Goal: Task Accomplishment & Management: Manage account settings

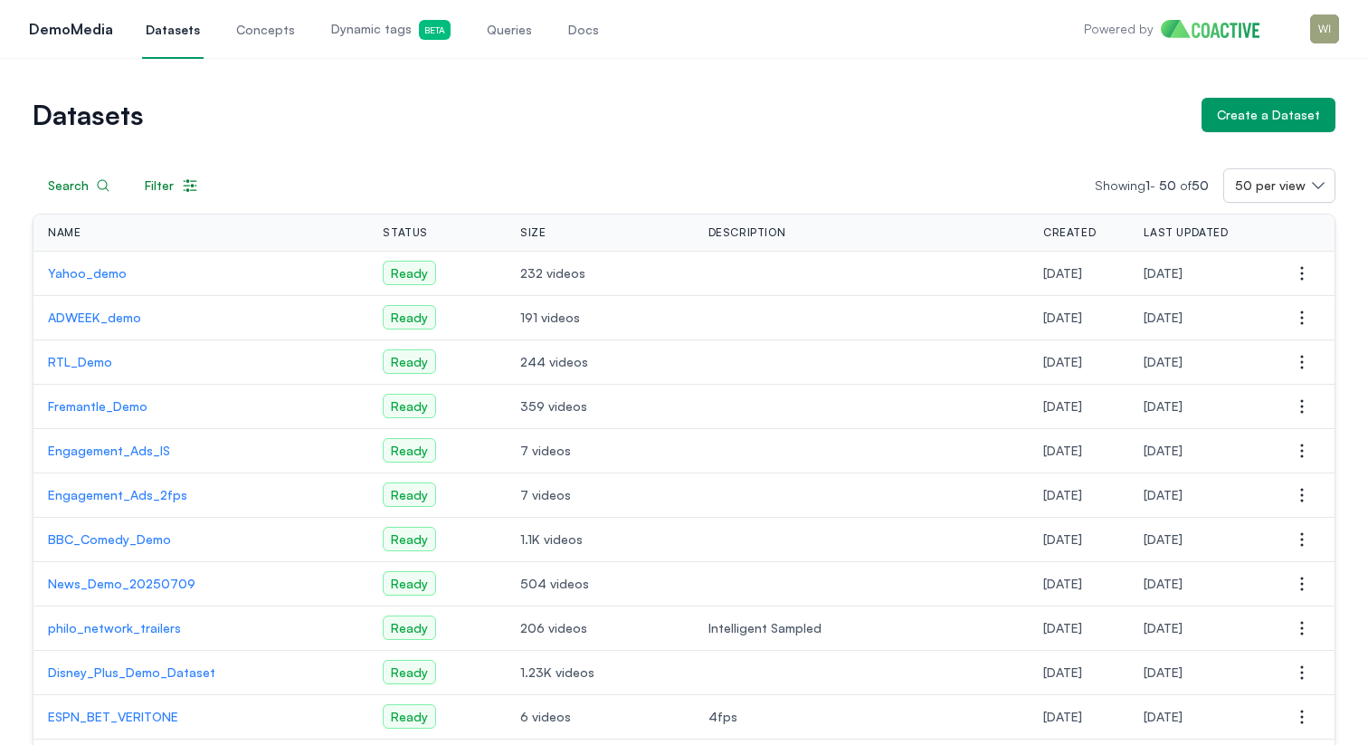
click at [1345, 38] on div "Open main menu DemoMedia Datasets Concepts Dynamic tags Beta Queries Docs Power…" at bounding box center [684, 29] width 1368 height 58
click at [1326, 33] on img "button" at bounding box center [1324, 28] width 29 height 29
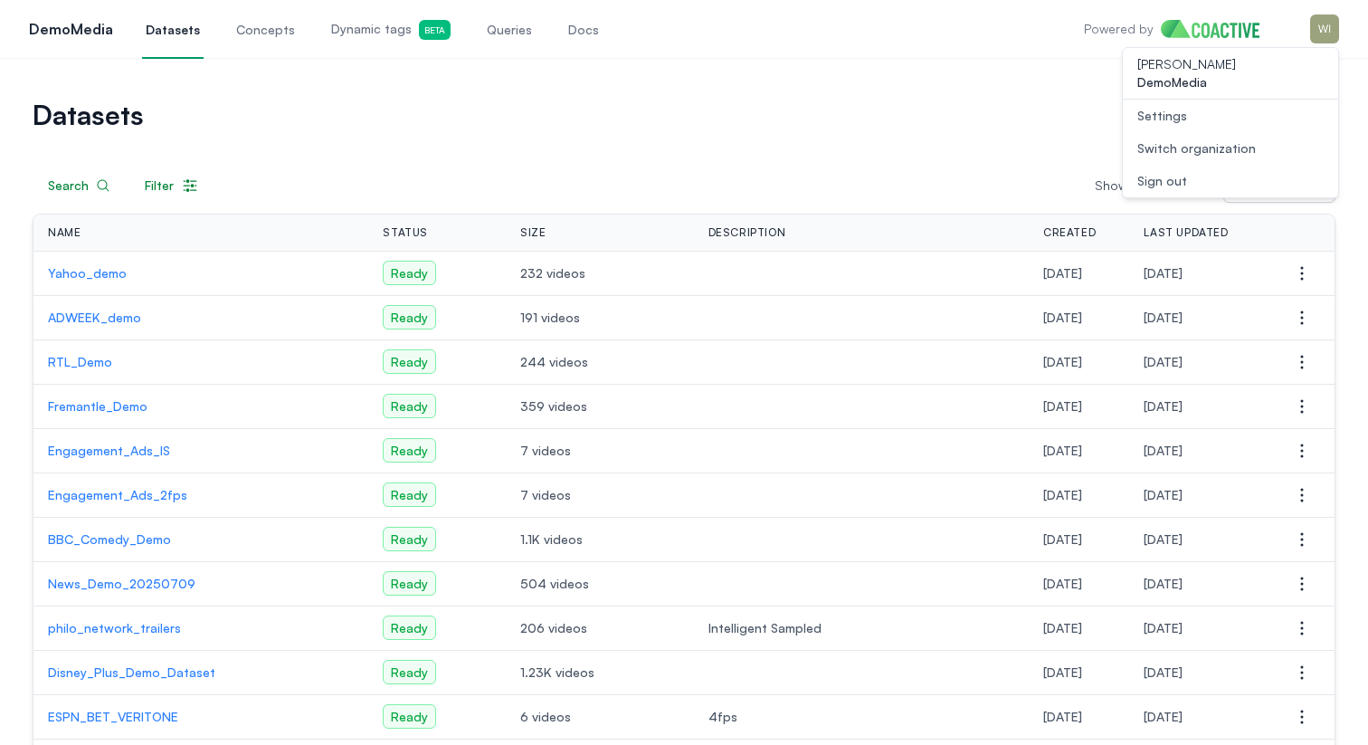
click at [1221, 121] on link "Settings" at bounding box center [1230, 116] width 215 height 33
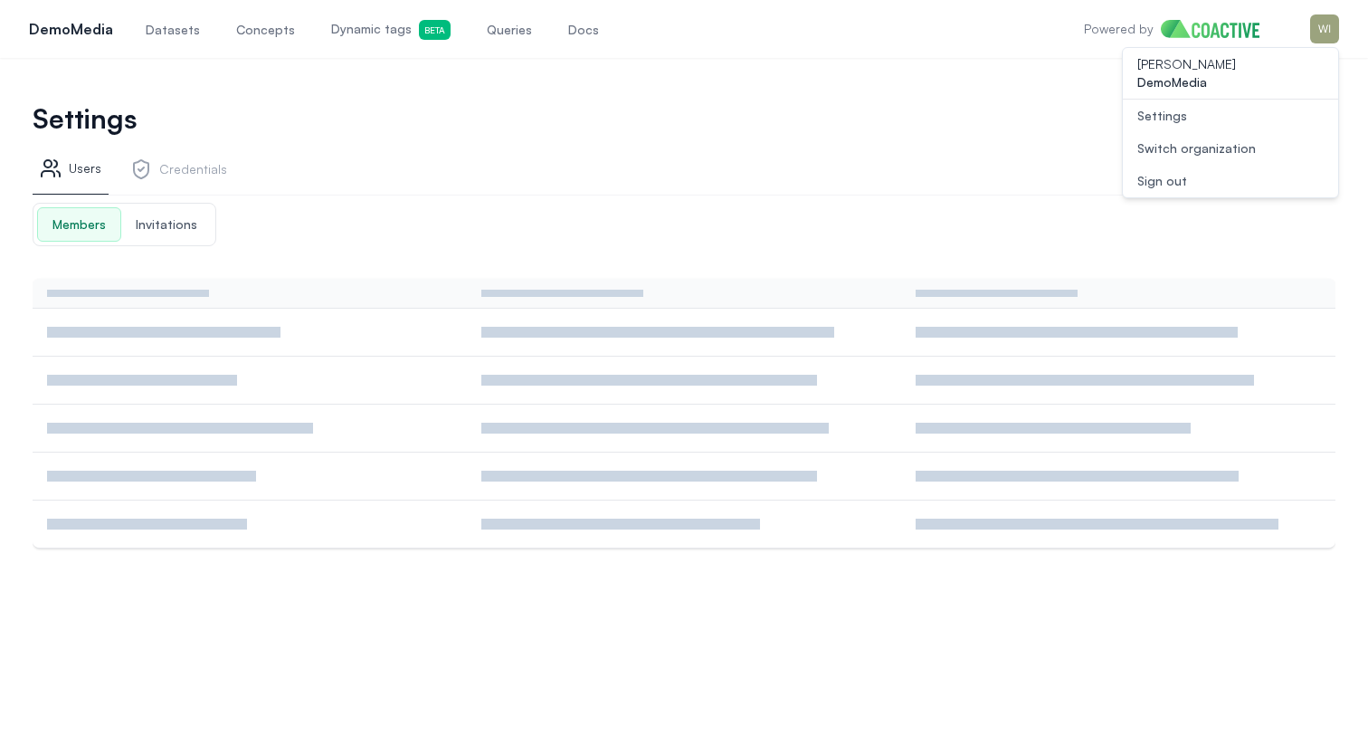
click at [1202, 145] on div "Switch organization" at bounding box center [1196, 148] width 119 height 18
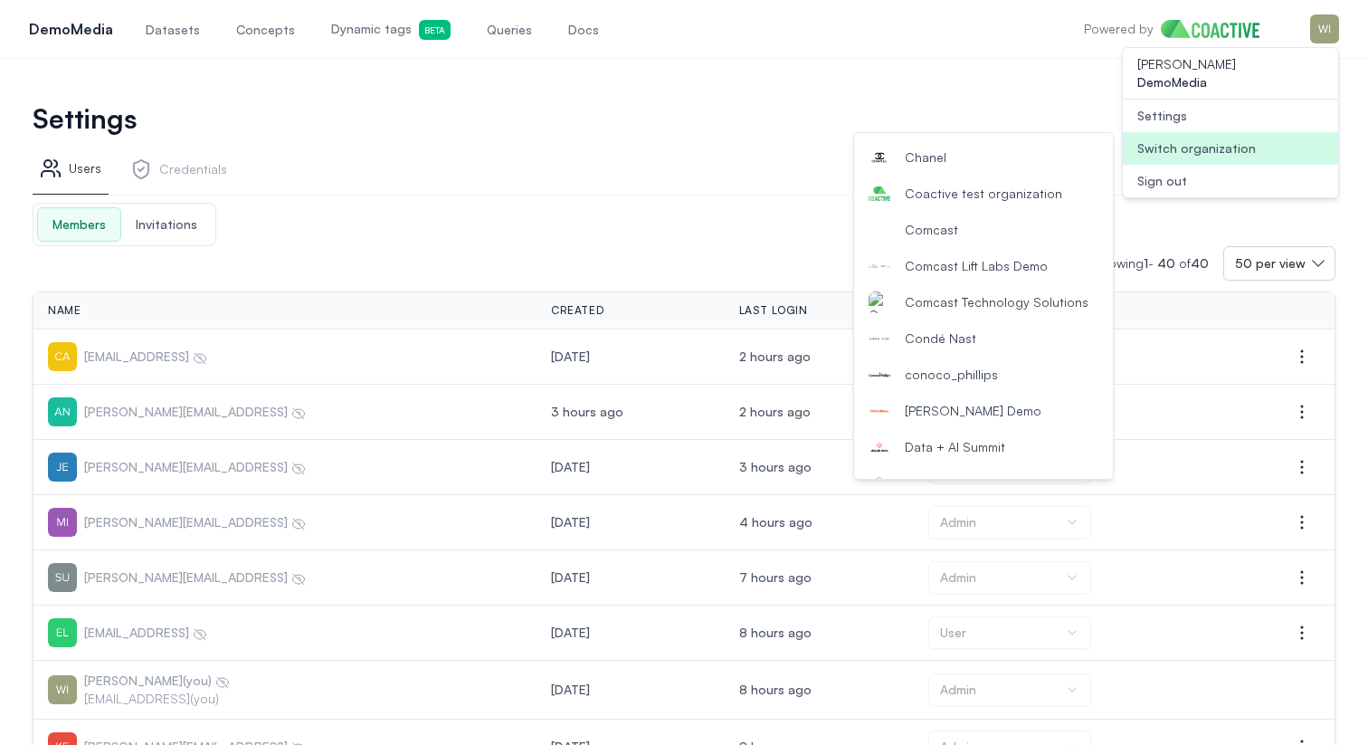
scroll to position [467, 0]
click at [965, 336] on span "Condé Nast" at bounding box center [940, 336] width 71 height 18
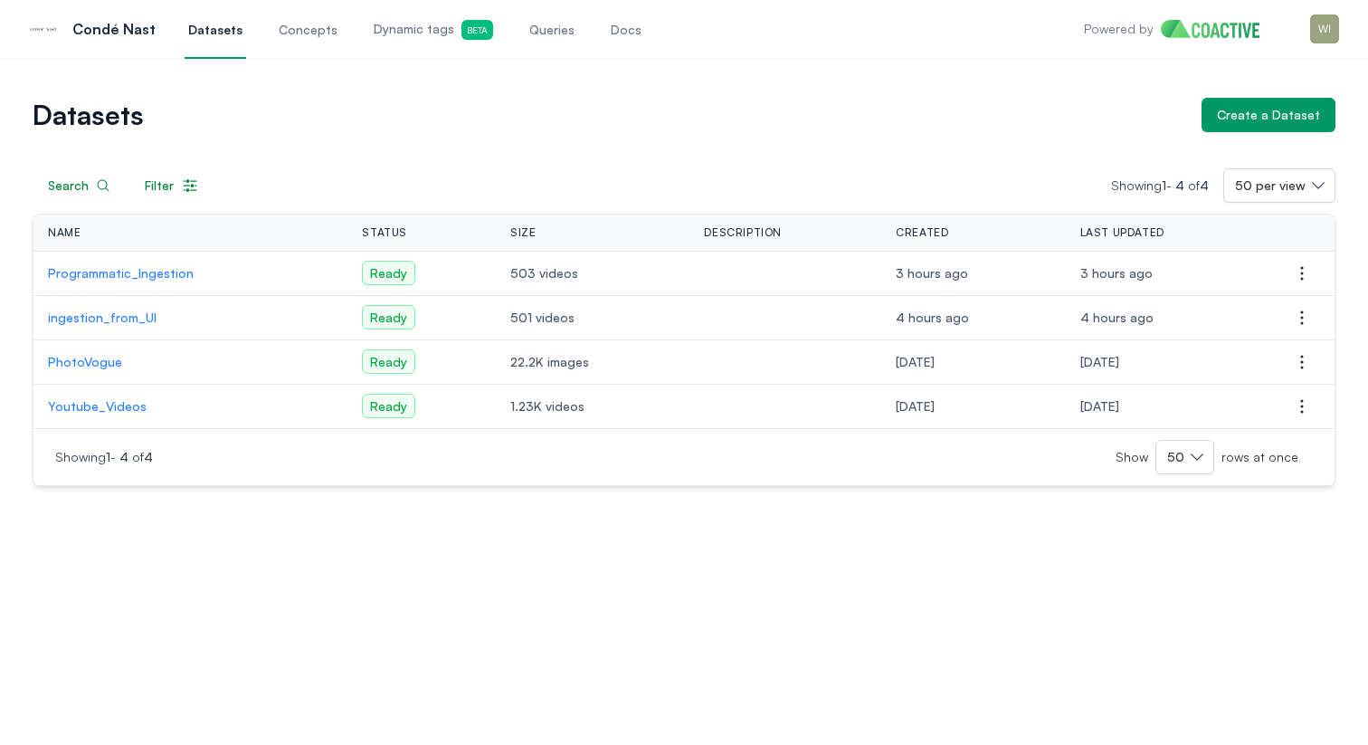
click at [617, 26] on link "Docs" at bounding box center [626, 29] width 38 height 60
click at [607, 22] on link "Docs" at bounding box center [626, 29] width 38 height 60
